Goal: Task Accomplishment & Management: Use online tool/utility

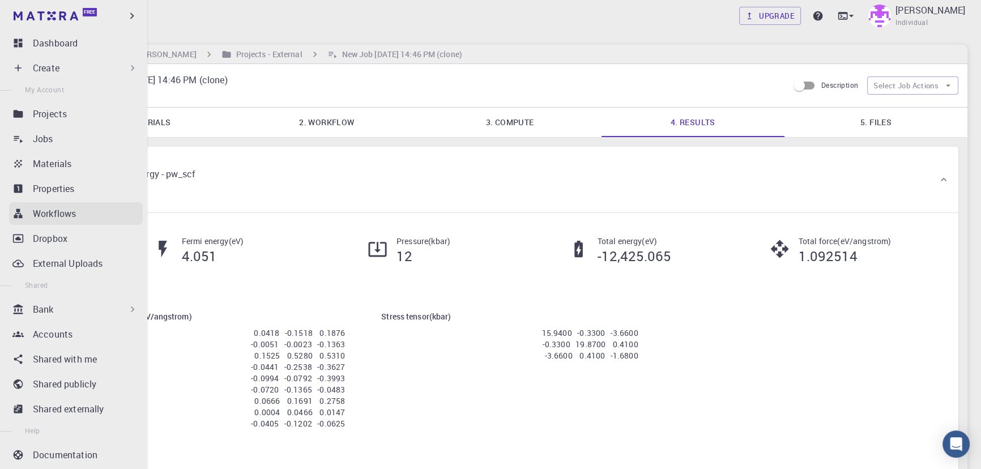
click at [88, 219] on div "Workflows" at bounding box center [88, 214] width 110 height 14
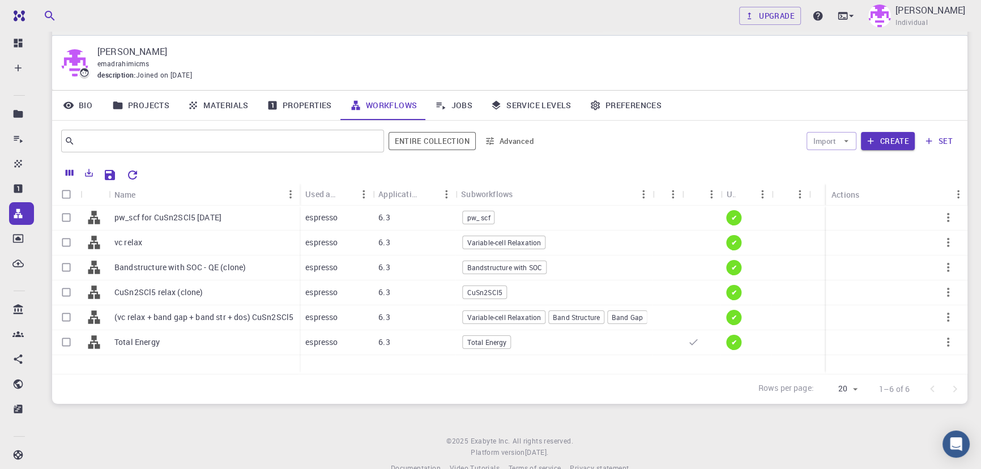
scroll to position [40, 0]
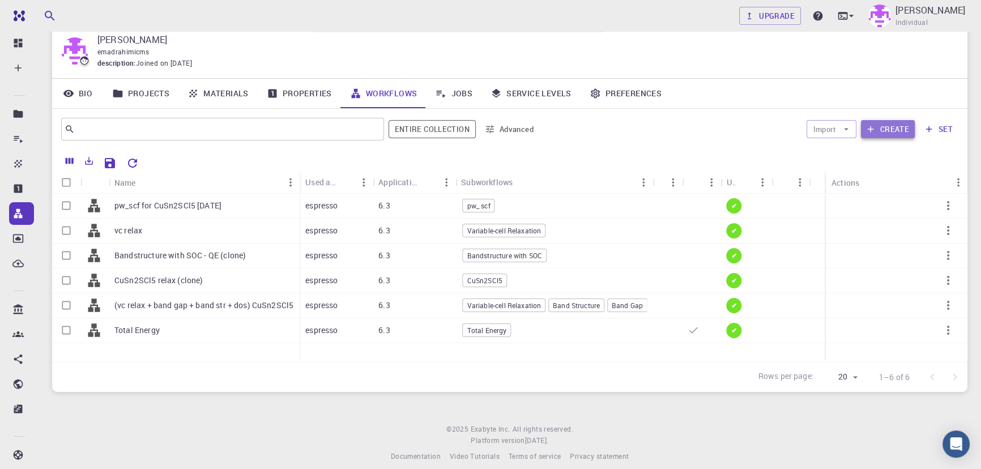
click at [890, 129] on button "Create" at bounding box center [888, 129] width 54 height 18
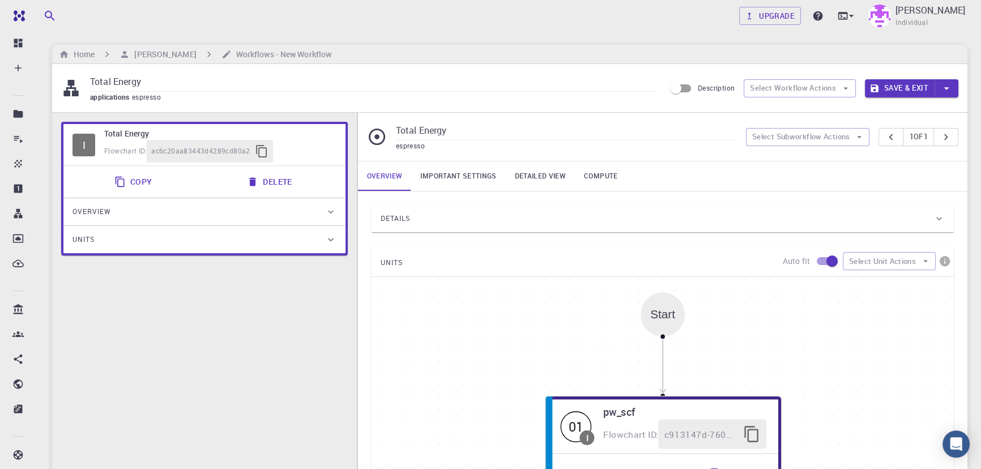
click at [509, 131] on input "Total Energy" at bounding box center [566, 131] width 341 height 19
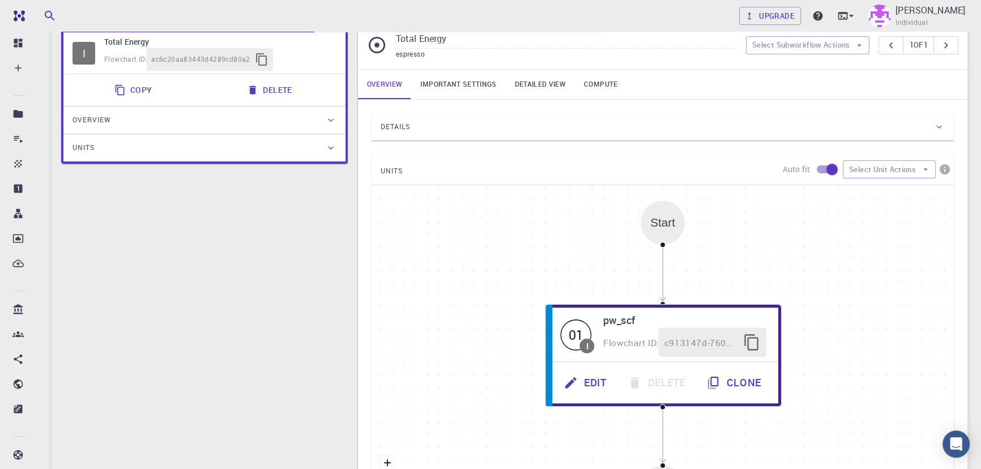
scroll to position [136, 0]
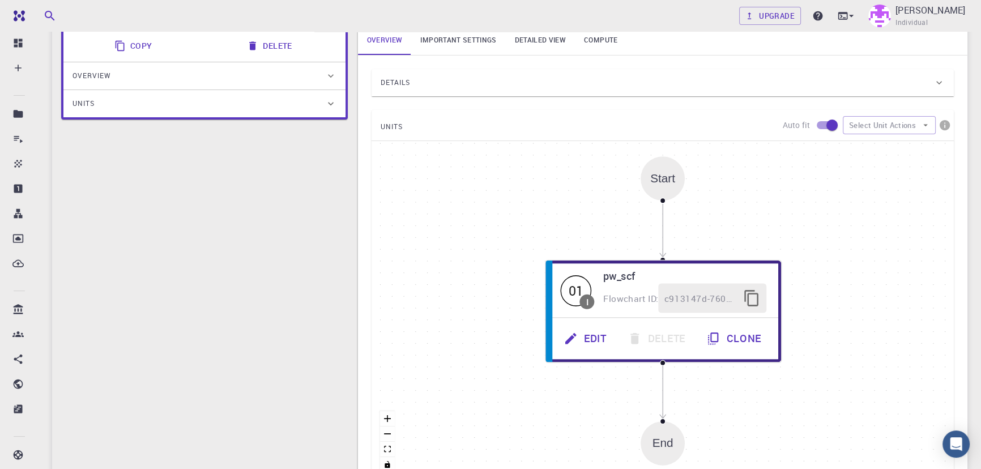
click at [481, 85] on div "Details" at bounding box center [657, 83] width 553 height 18
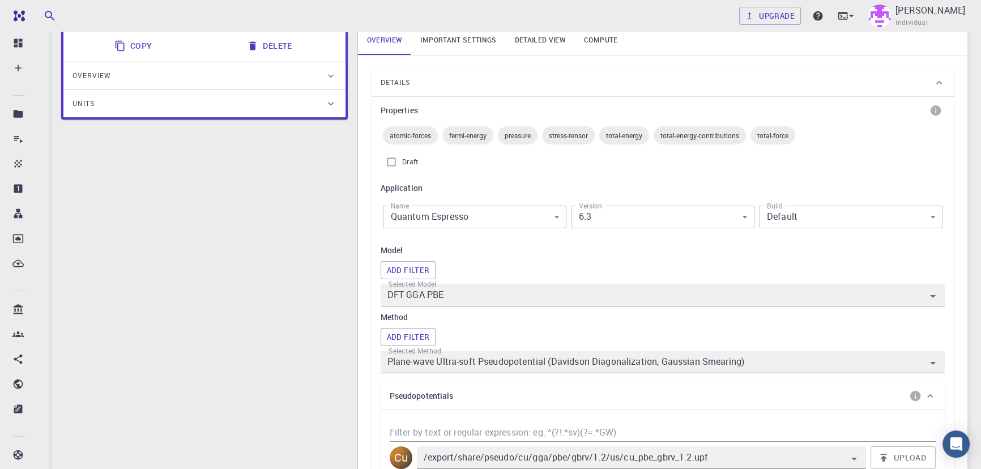
click at [507, 233] on div "Name Quantum Espresso espresso Name" at bounding box center [475, 217] width 188 height 36
click at [508, 231] on div "Name Quantum Espresso espresso Name" at bounding box center [475, 217] width 188 height 36
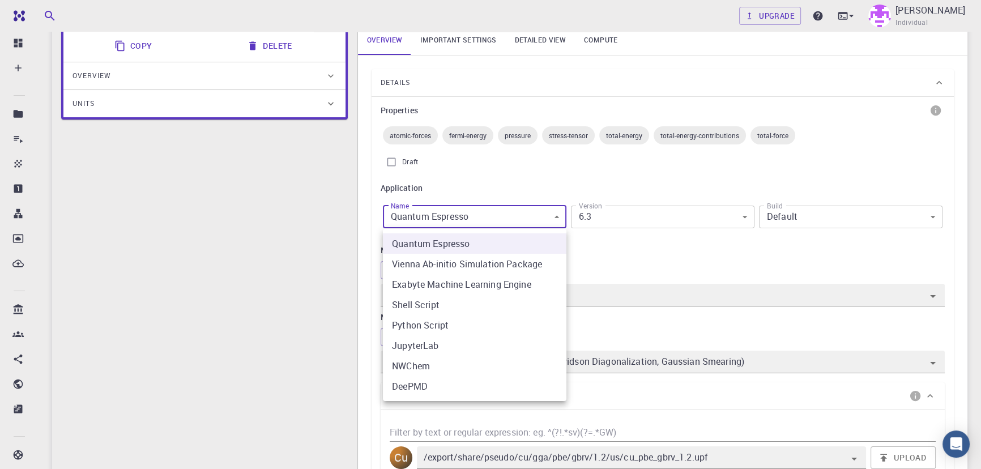
click at [448, 321] on li "Python Script" at bounding box center [475, 325] width 184 height 20
type input "python"
type input "3.8.6"
type input "python"
type input "3.8.6"
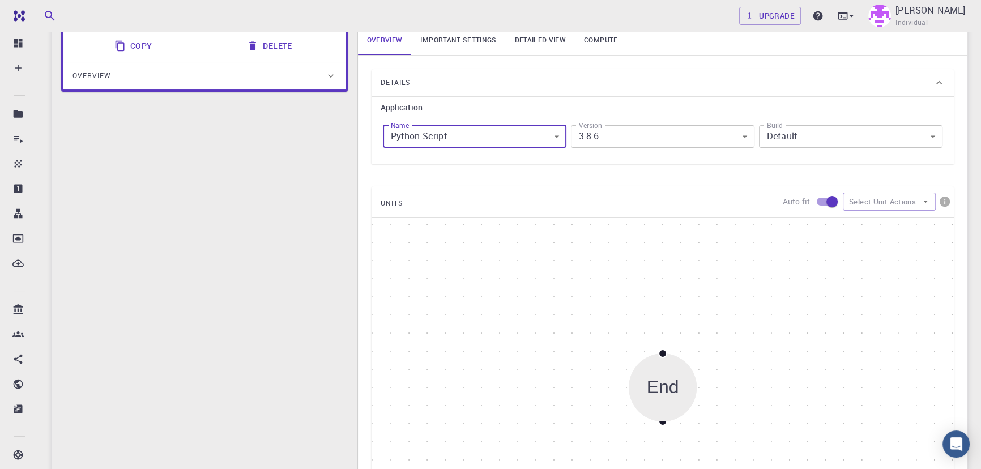
click at [636, 136] on body "Free Dashboard Create New Job New Material Create Material Upload File Import f…" at bounding box center [490, 298] width 981 height 868
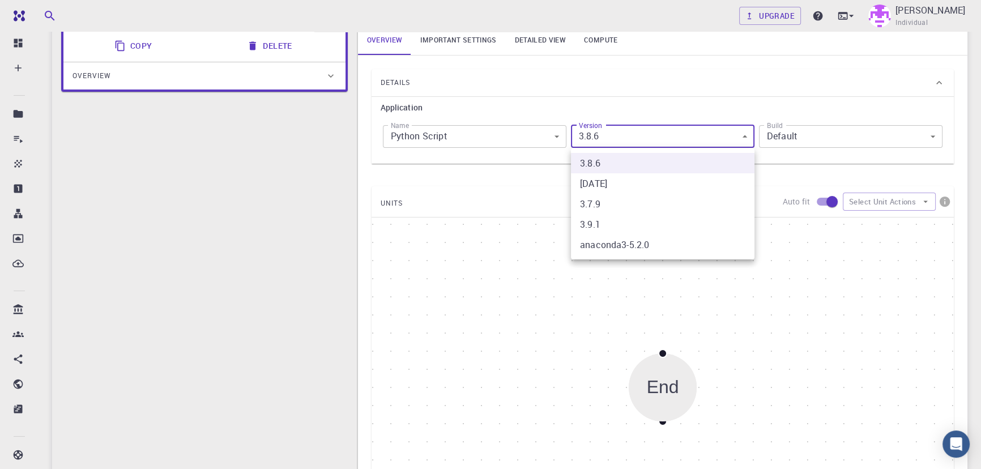
click at [636, 136] on div at bounding box center [490, 234] width 981 height 469
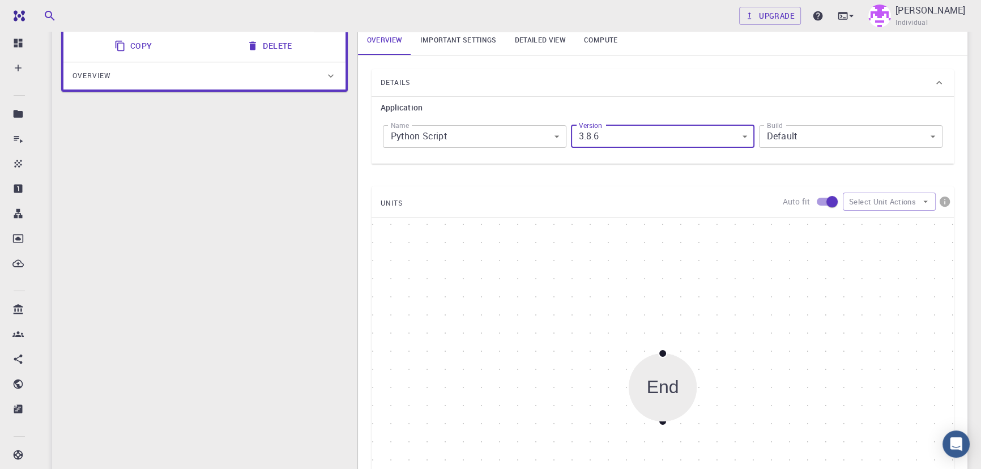
click at [822, 140] on body "Free Dashboard Create New Job New Material Create Material Upload File Import f…" at bounding box center [490, 298] width 981 height 868
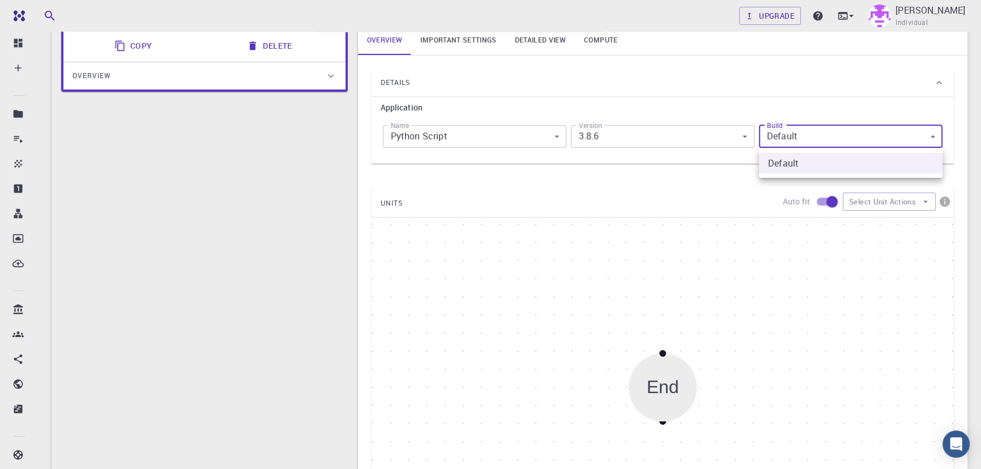
click at [822, 140] on div at bounding box center [490, 234] width 981 height 469
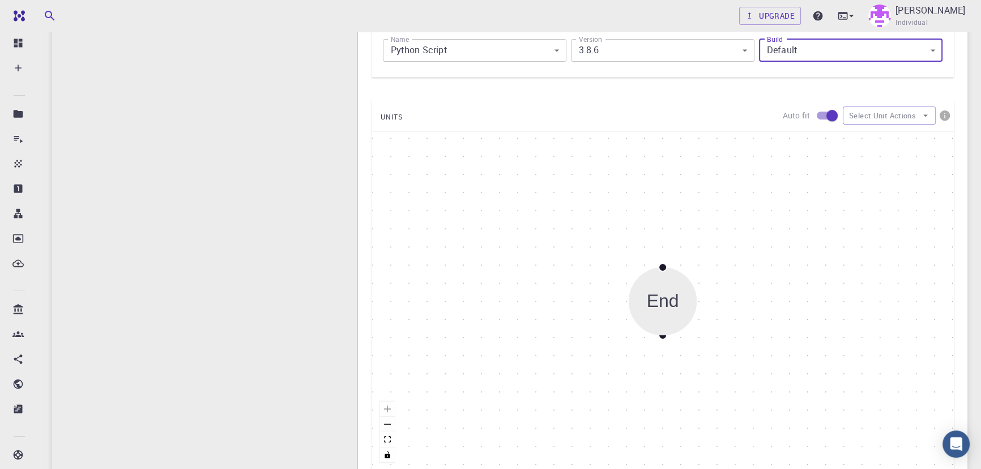
scroll to position [266, 0]
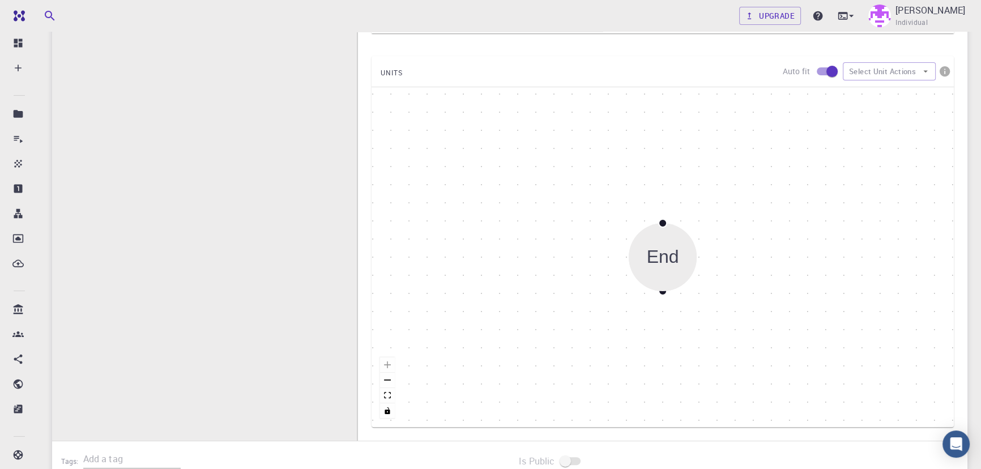
click at [682, 246] on div "End" at bounding box center [663, 257] width 68 height 68
click at [670, 176] on div "Start End" at bounding box center [663, 257] width 583 height 340
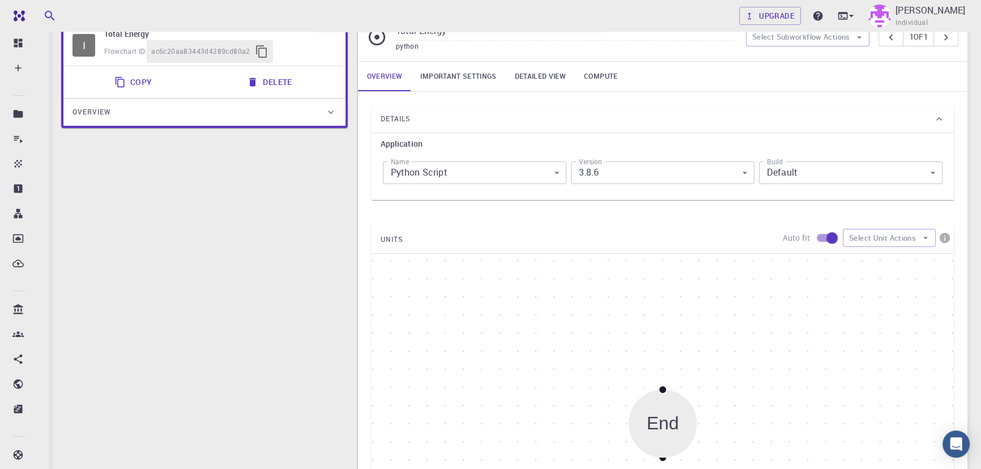
scroll to position [40, 0]
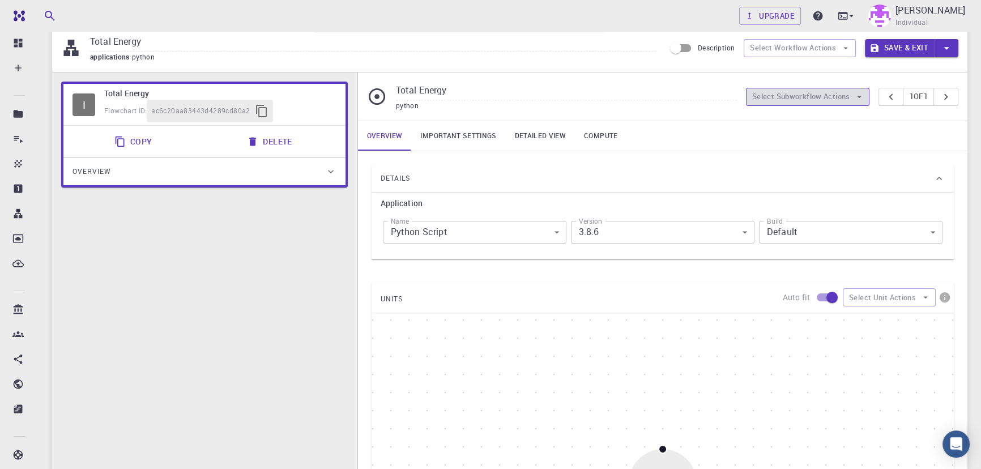
click at [796, 88] on button "Select Subworkflow Actions" at bounding box center [808, 97] width 124 height 18
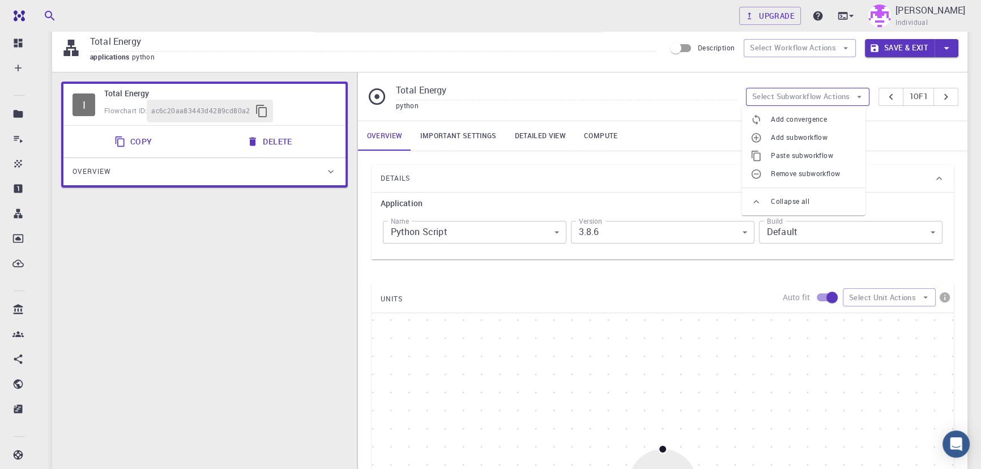
click at [796, 93] on button "Select Subworkflow Actions" at bounding box center [808, 97] width 124 height 18
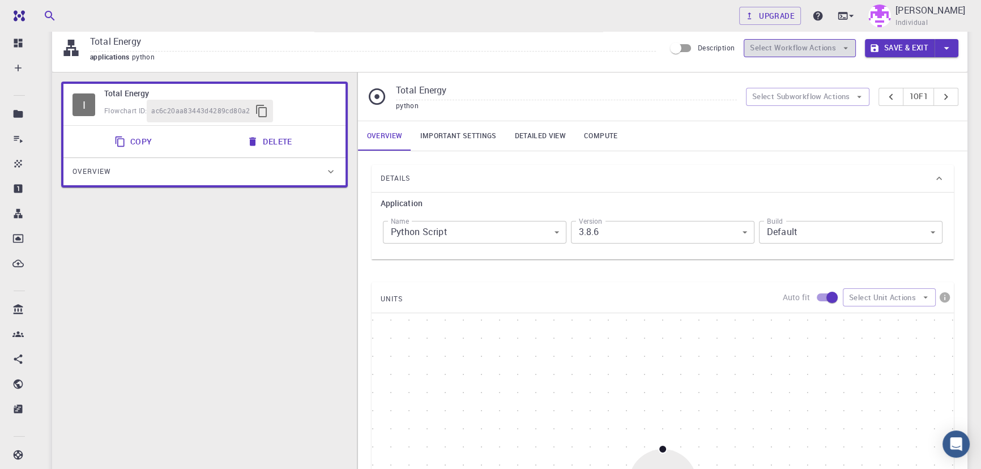
click at [801, 44] on button "Select Workflow Actions" at bounding box center [800, 48] width 112 height 18
click at [788, 66] on span "Toggle relaxation" at bounding box center [810, 70] width 73 height 11
click at [786, 50] on button "Select Workflow Actions" at bounding box center [800, 48] width 112 height 18
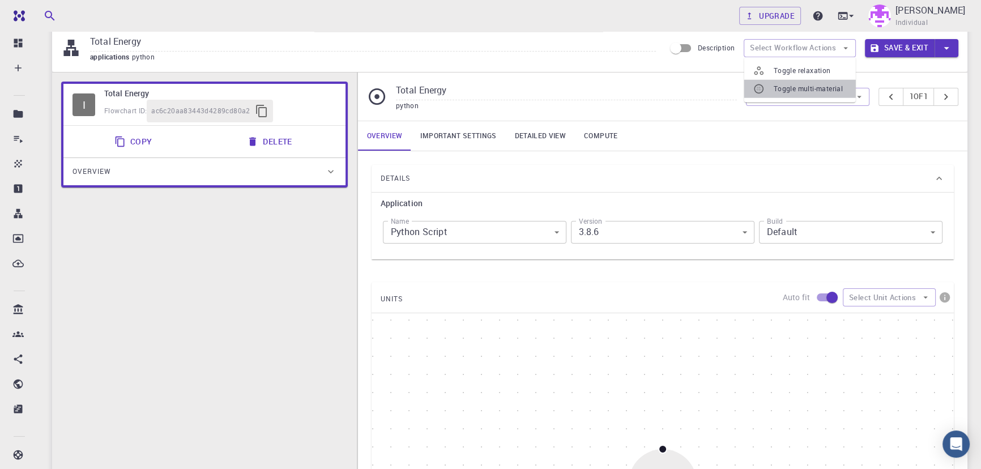
click at [784, 85] on span "Toggle multi-material" at bounding box center [810, 88] width 73 height 11
click at [801, 91] on button "Select Subworkflow Actions" at bounding box center [808, 97] width 124 height 18
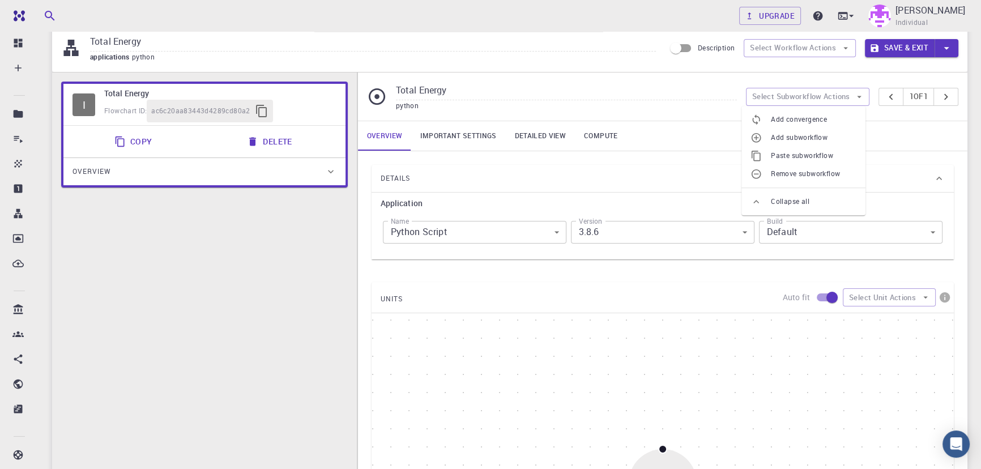
click at [763, 136] on div at bounding box center [761, 137] width 20 height 11
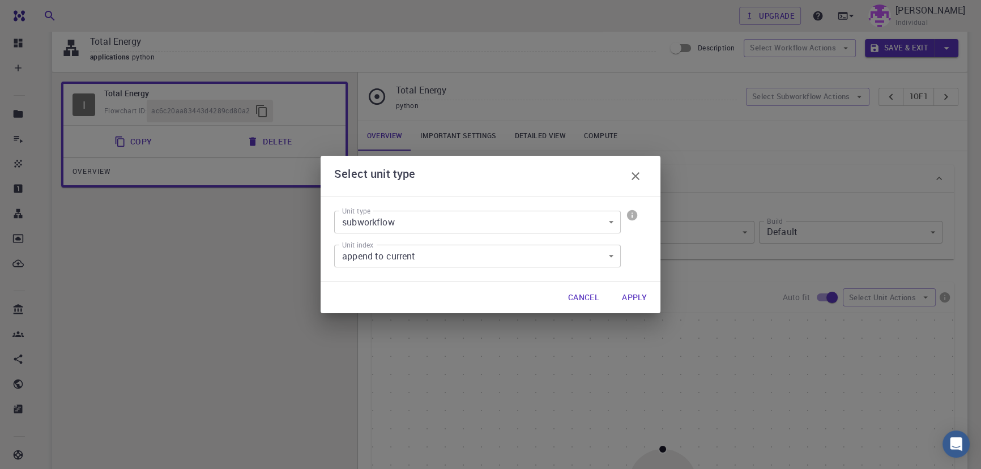
click at [468, 224] on body "Free Dashboard Create New Job New Material Create Material Upload File Import f…" at bounding box center [490, 394] width 981 height 868
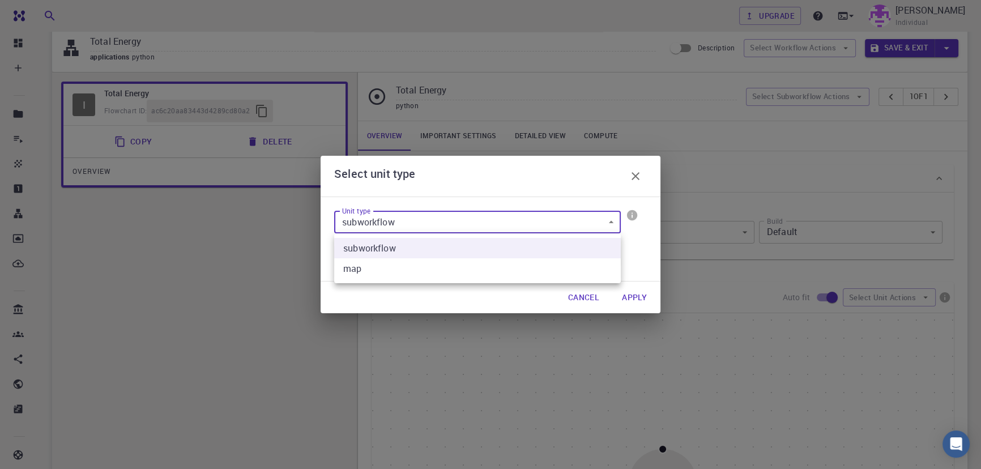
click at [468, 224] on div at bounding box center [490, 234] width 981 height 469
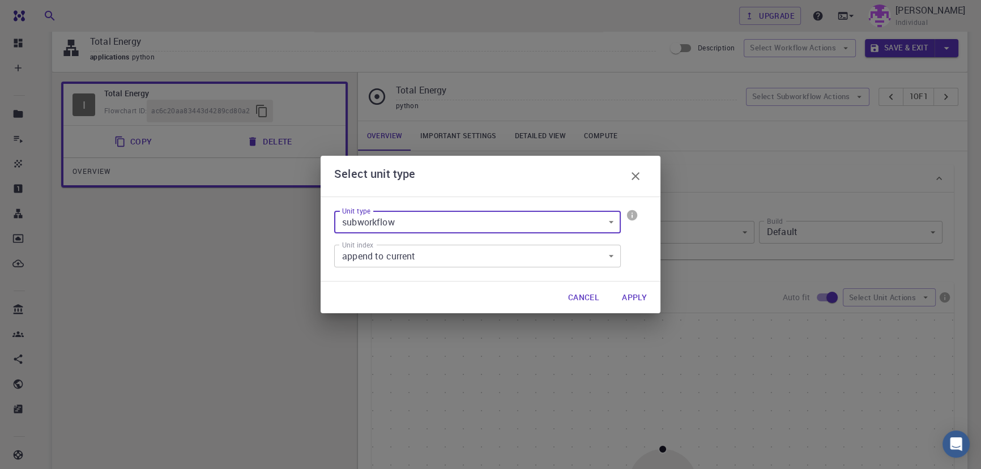
click at [431, 250] on body "Free Dashboard Create New Job New Material Create Material Upload File Import f…" at bounding box center [490, 394] width 981 height 868
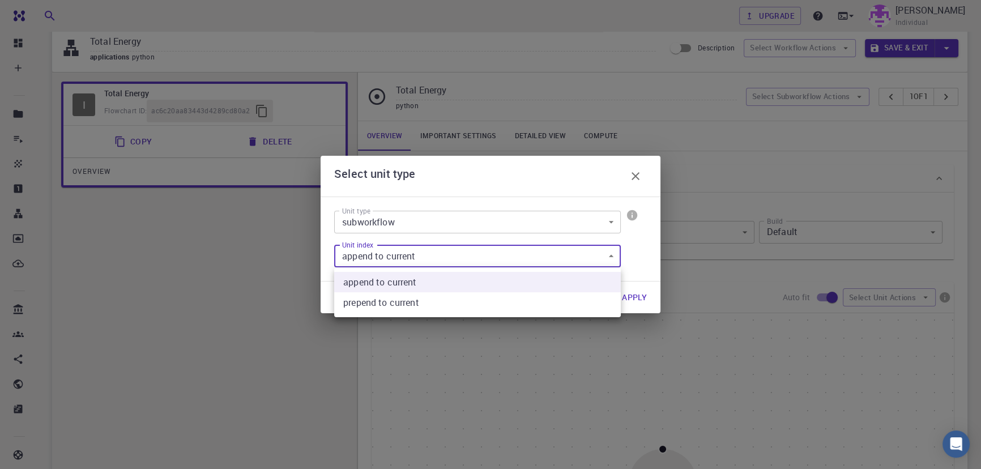
click at [640, 178] on div at bounding box center [490, 234] width 981 height 469
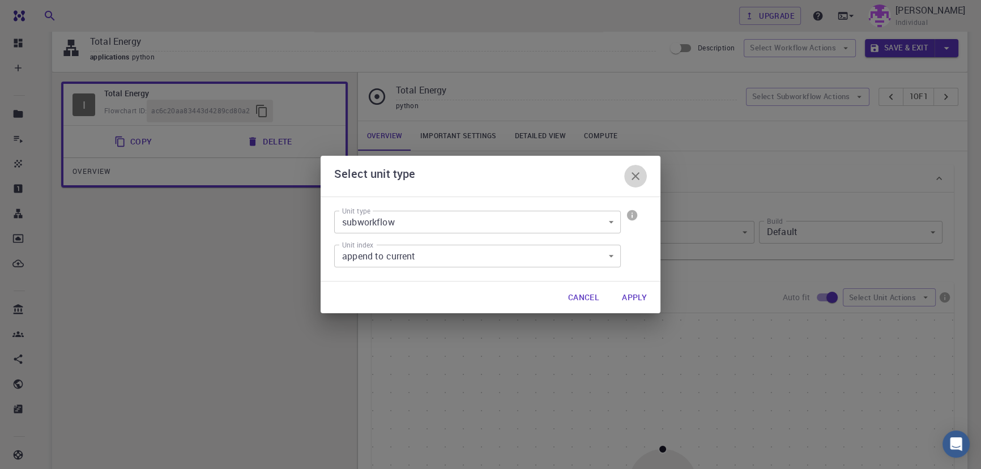
click at [636, 173] on icon "button" at bounding box center [636, 176] width 14 height 14
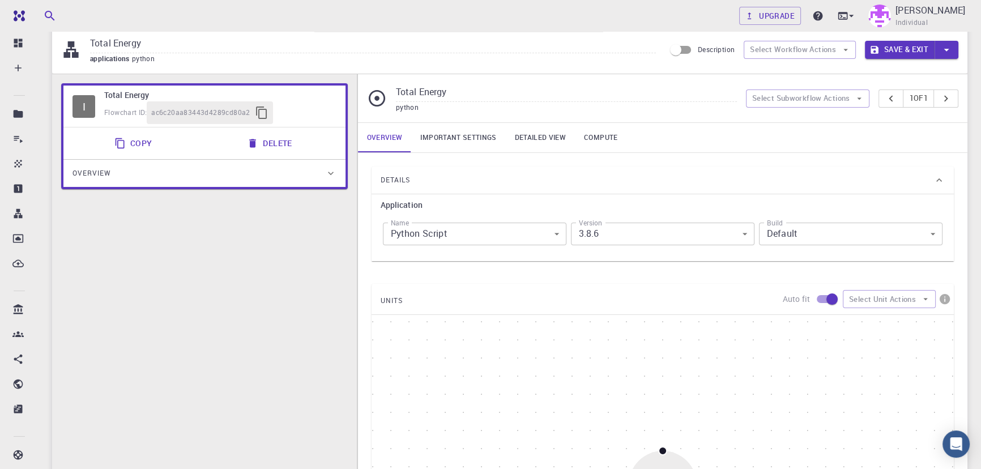
scroll to position [0, 0]
